Goal: Transaction & Acquisition: Purchase product/service

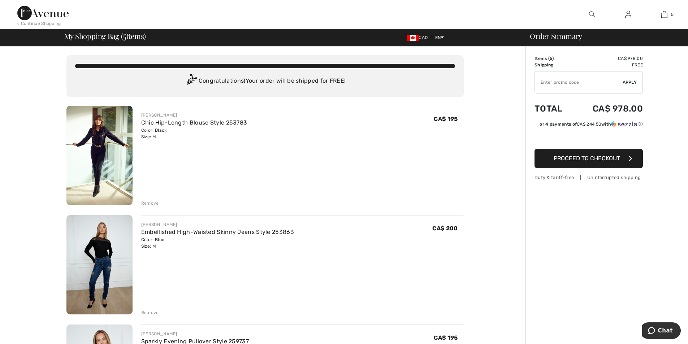
click at [151, 204] on div "Remove" at bounding box center [150, 203] width 18 height 7
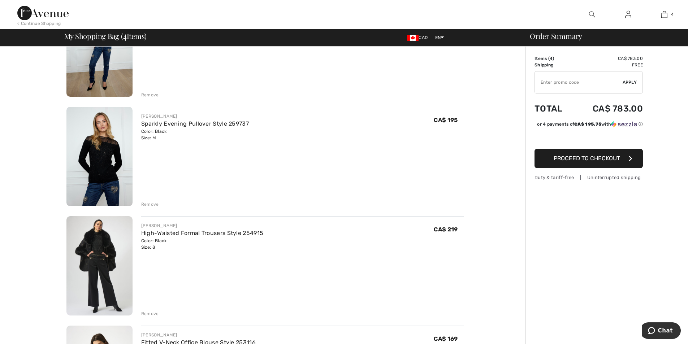
scroll to position [144, 0]
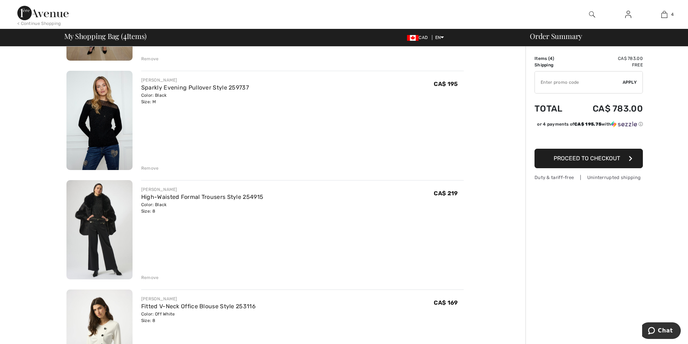
click at [151, 277] on div "Remove" at bounding box center [150, 278] width 18 height 7
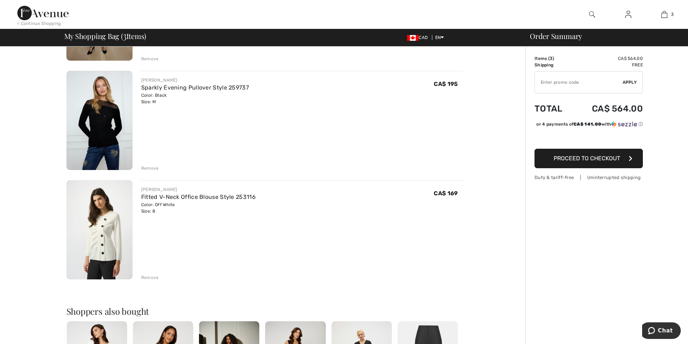
click at [150, 278] on div "Remove" at bounding box center [150, 278] width 18 height 7
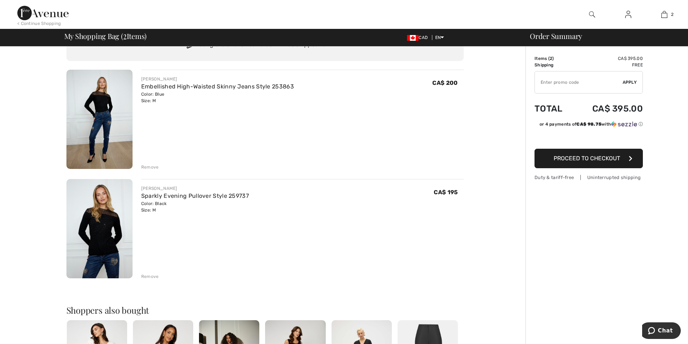
scroll to position [0, 0]
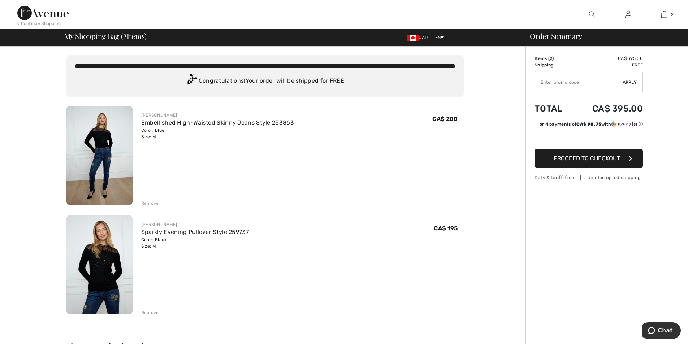
click at [616, 163] on button "Proceed to Checkout" at bounding box center [589, 159] width 108 height 20
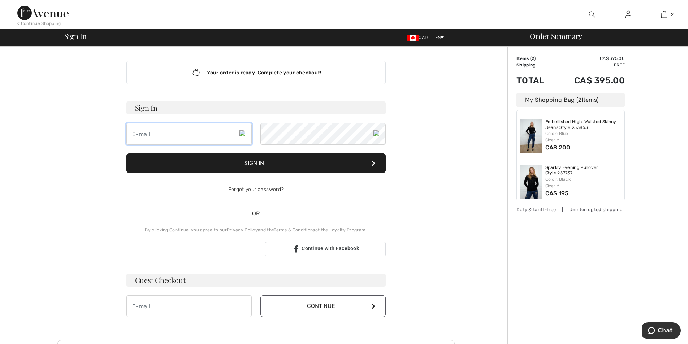
click at [173, 137] on input "email" at bounding box center [188, 134] width 125 height 22
type input "[EMAIL_ADDRESS][DOMAIN_NAME]"
